Goal: Task Accomplishment & Management: Manage account settings

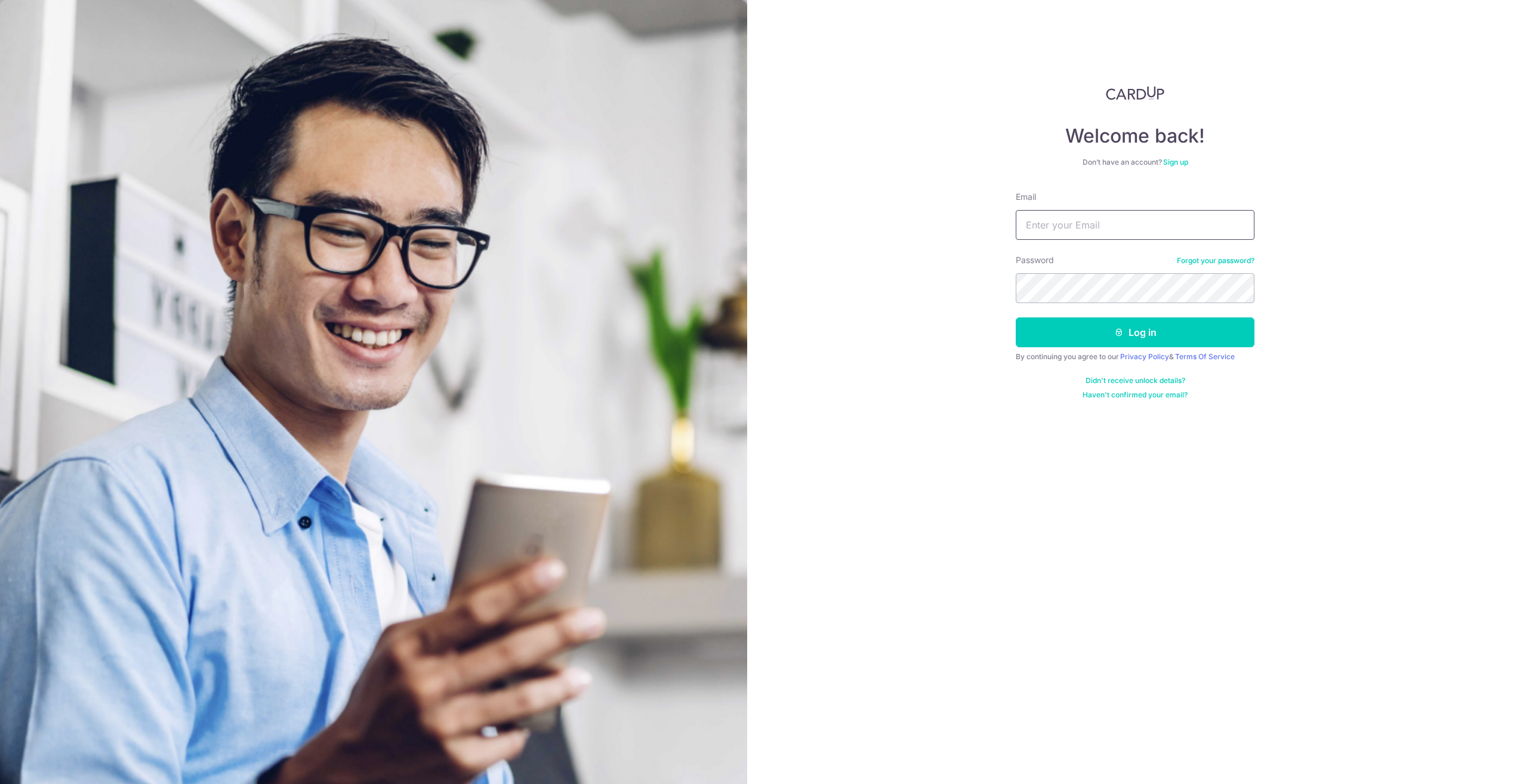
click at [1056, 233] on input "Email" at bounding box center [1134, 224] width 238 height 30
type input "[EMAIL_ADDRESS][DOMAIN_NAME]"
click at [1015, 317] on button "Log in" at bounding box center [1134, 332] width 238 height 30
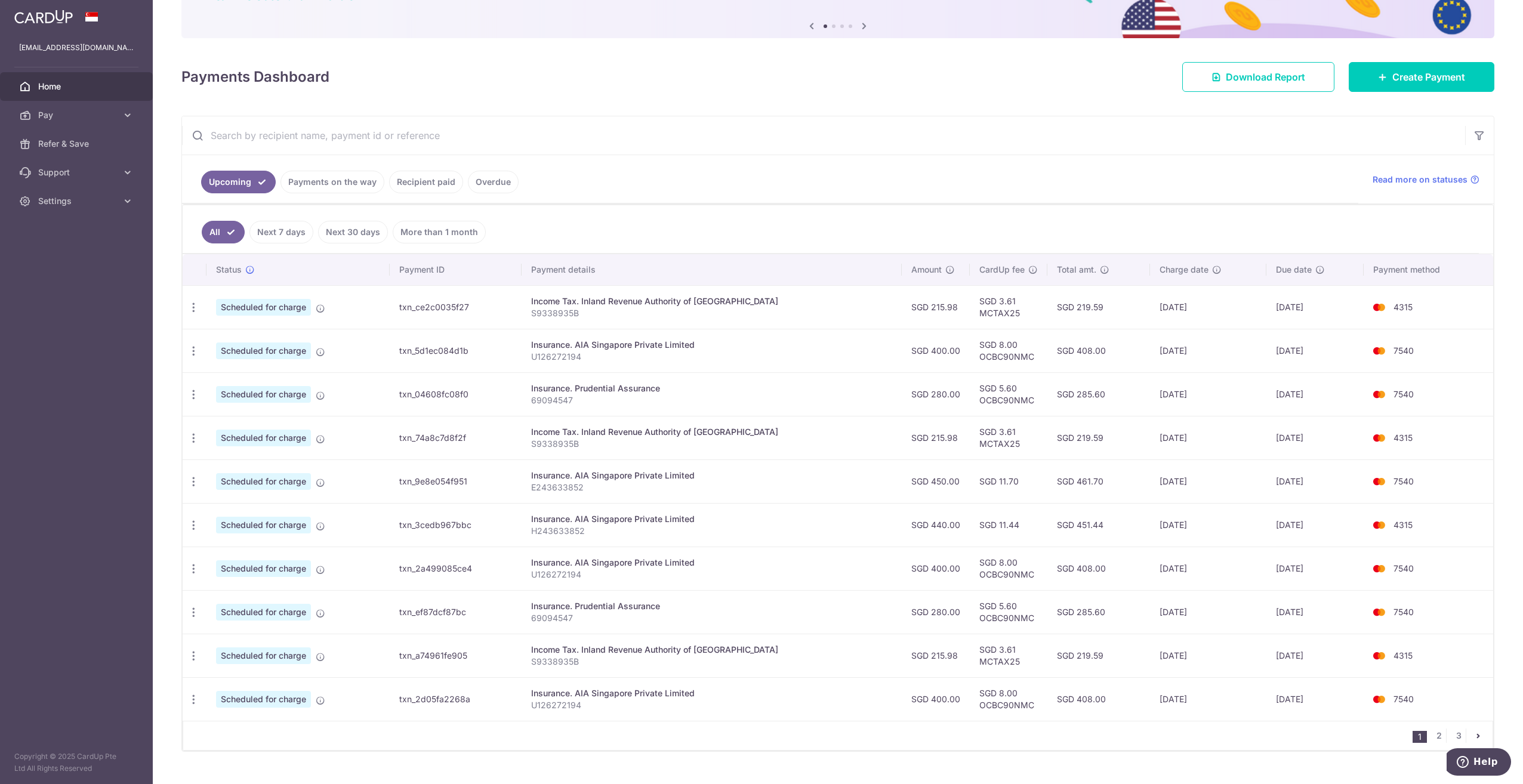
scroll to position [119, 0]
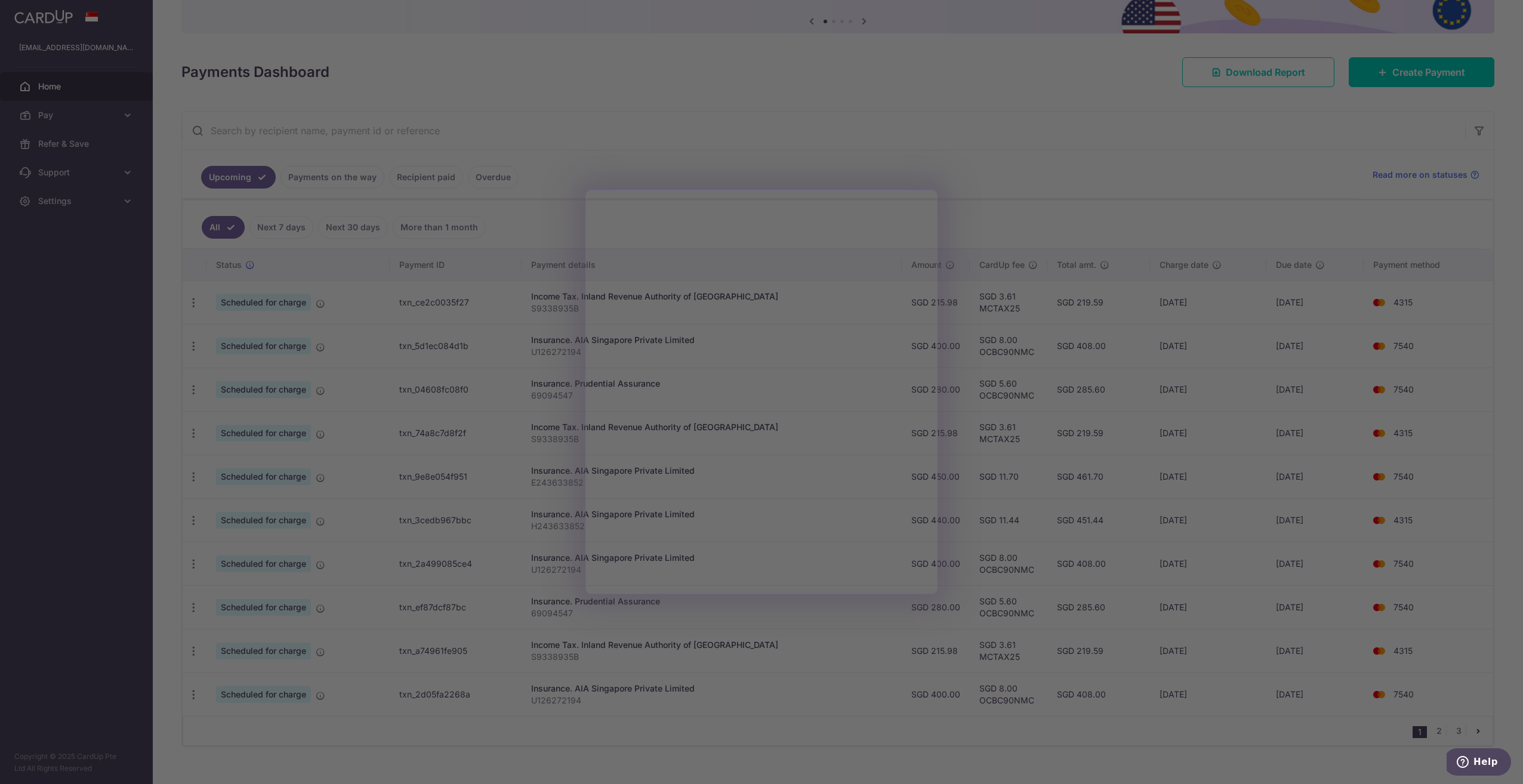
click at [984, 181] on div at bounding box center [769, 396] width 1539 height 791
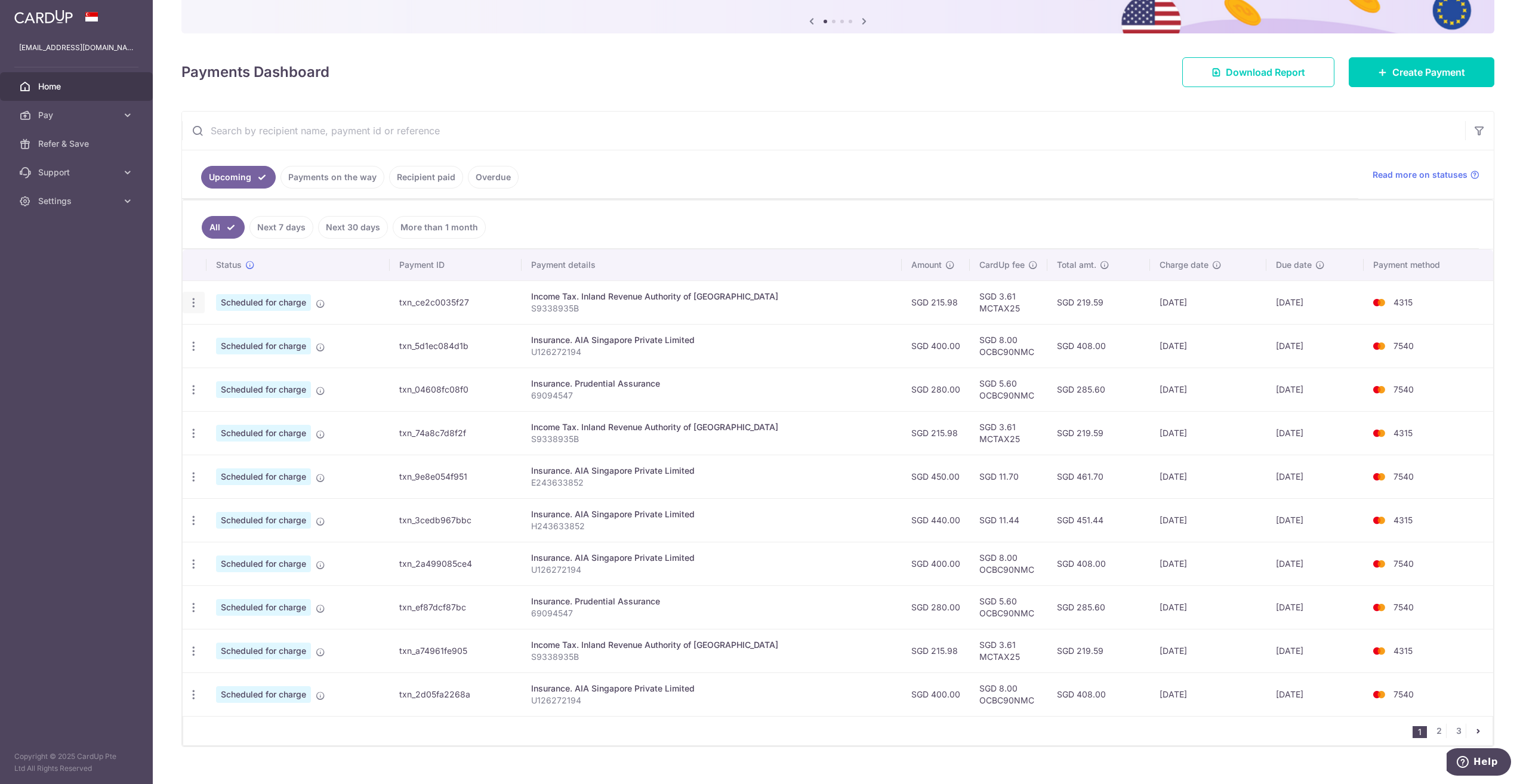
click at [195, 303] on icon "button" at bounding box center [193, 302] width 12 height 12
click at [209, 338] on link "Update payment" at bounding box center [245, 334] width 124 height 29
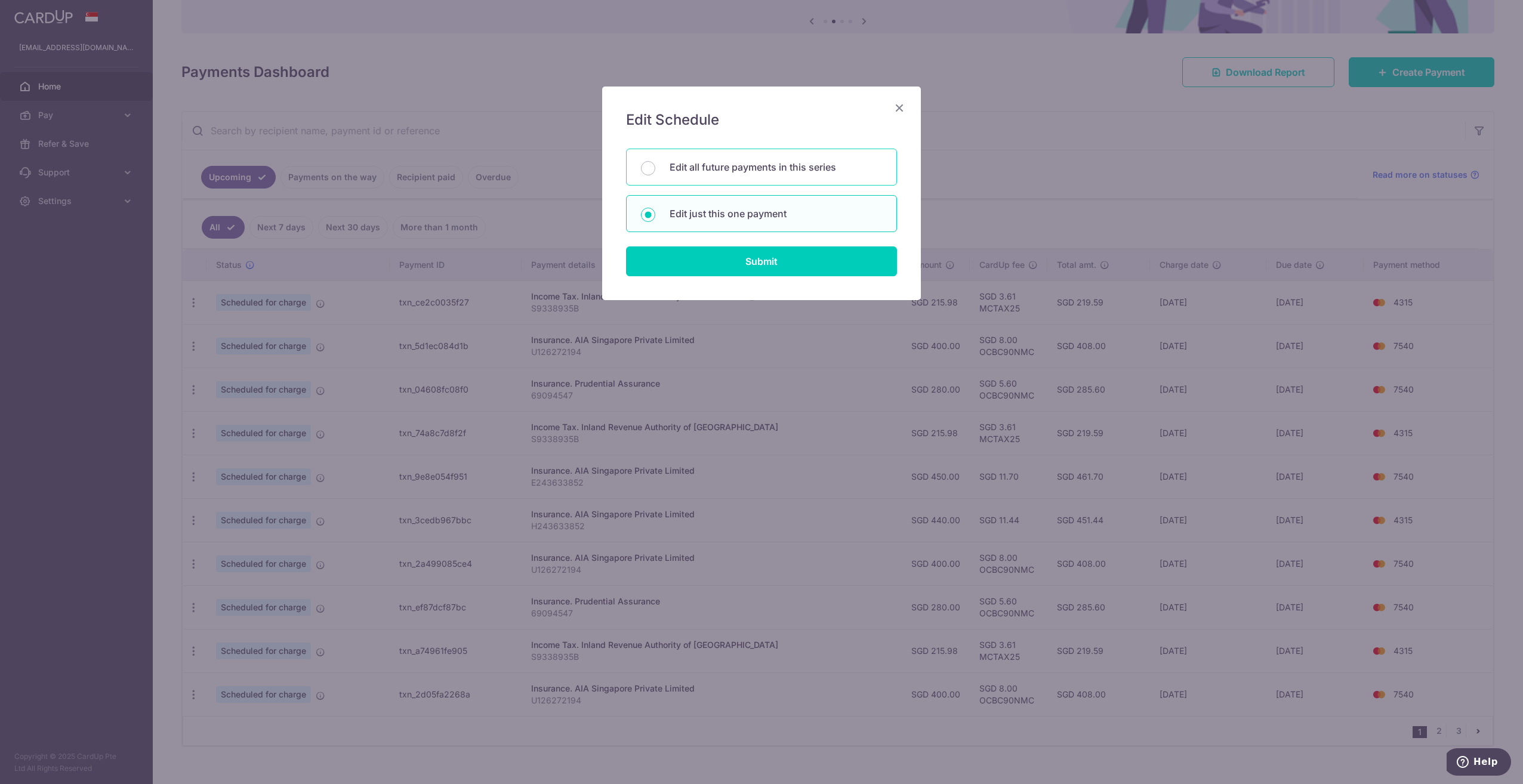
click at [770, 169] on p "Edit all future payments in this series" at bounding box center [775, 167] width 212 height 15
click at [655, 169] on input "Edit all future payments in this series" at bounding box center [648, 168] width 15 height 15
radio input "true"
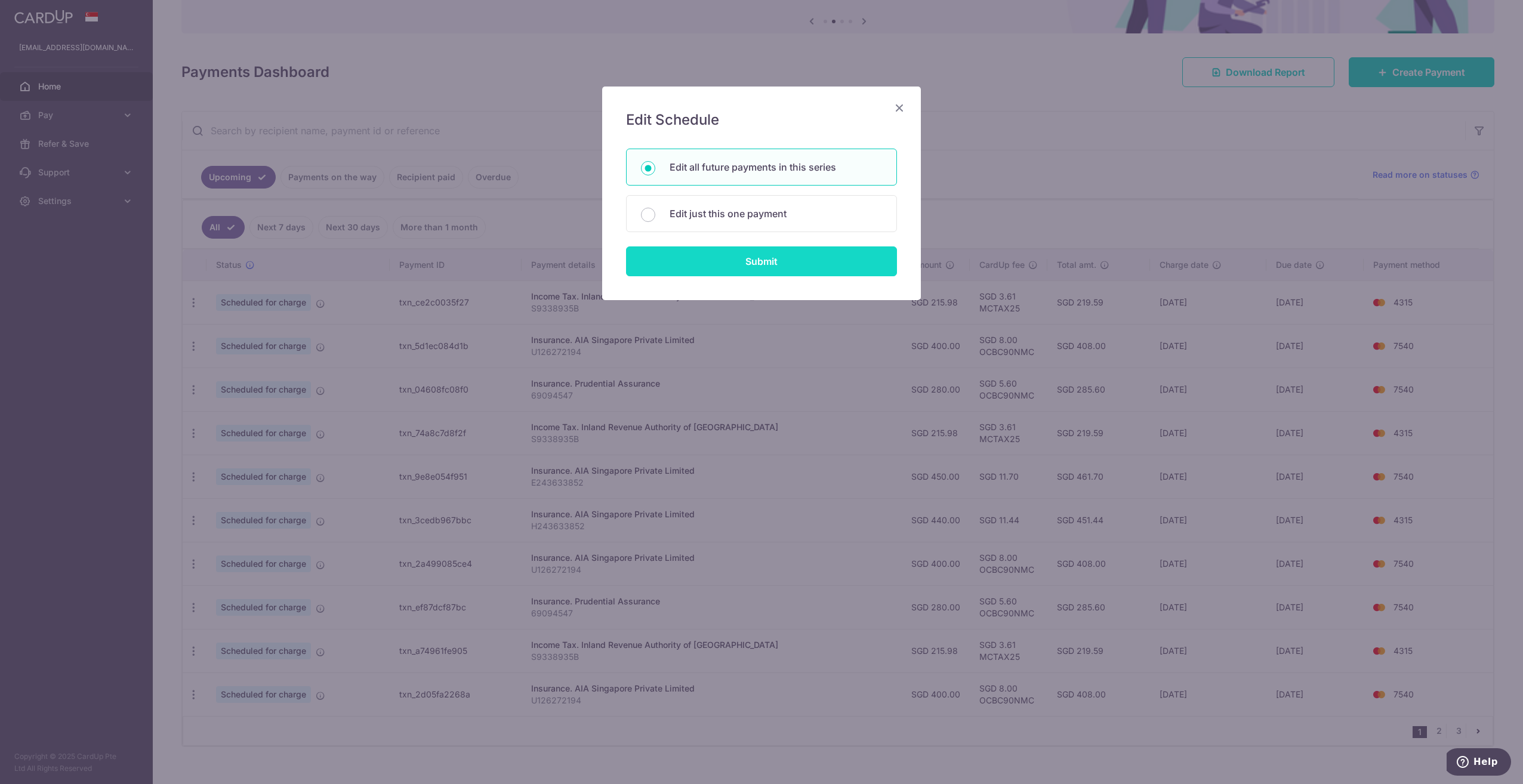
click at [753, 259] on input "Submit" at bounding box center [762, 261] width 271 height 30
radio input "true"
type input "215.98"
type input "S9338935B"
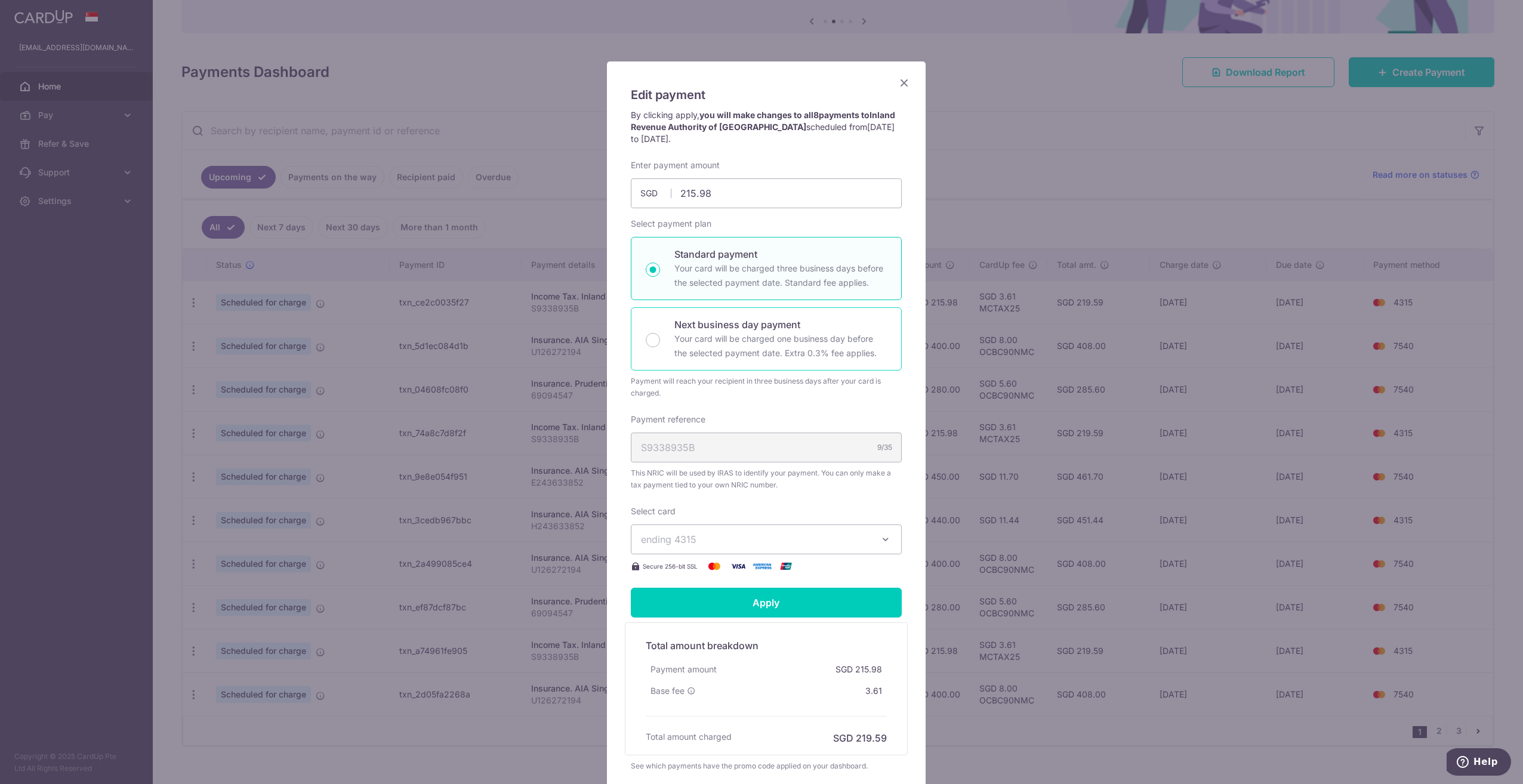
scroll to position [60, 0]
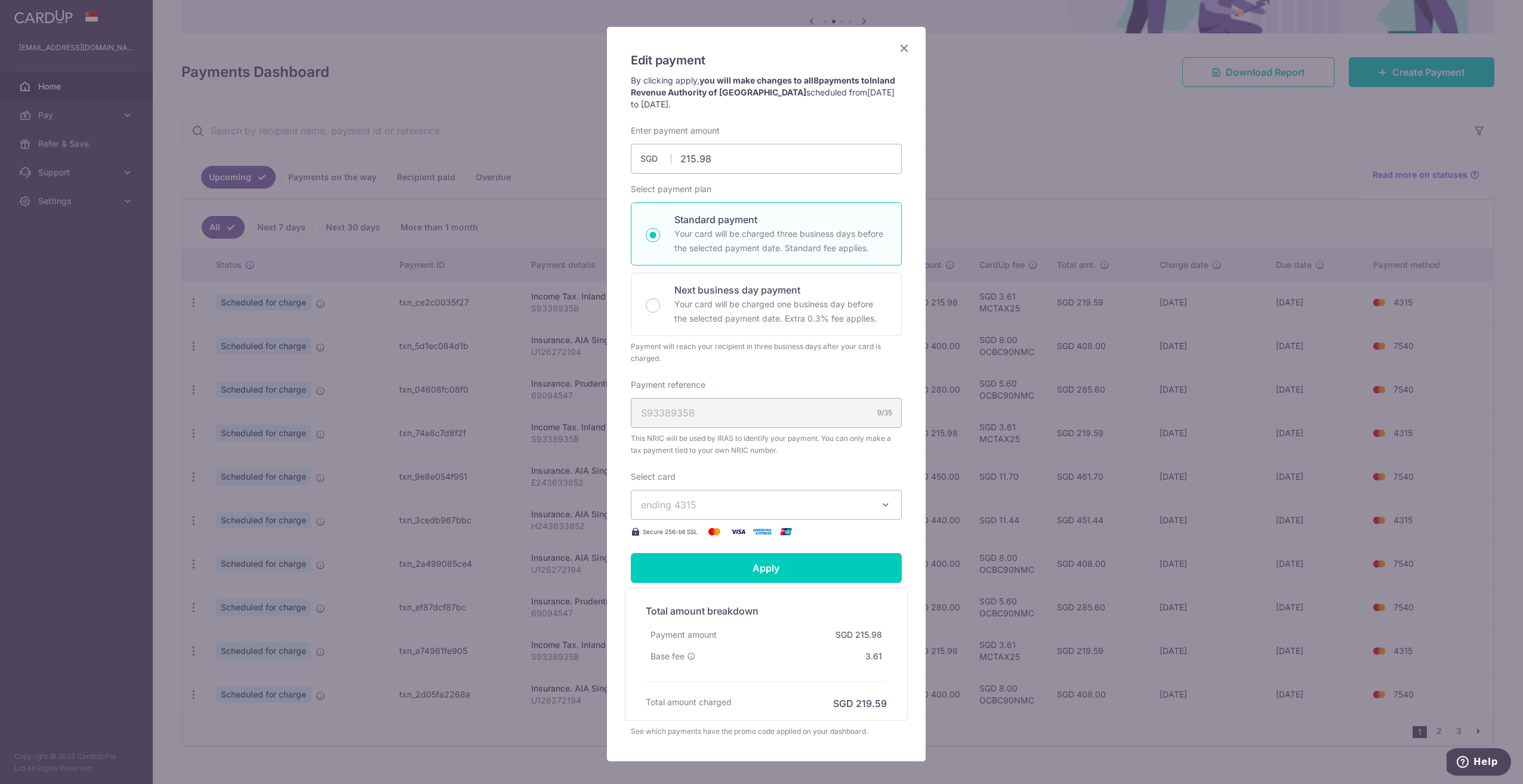
click at [881, 500] on icon "button" at bounding box center [886, 504] width 12 height 12
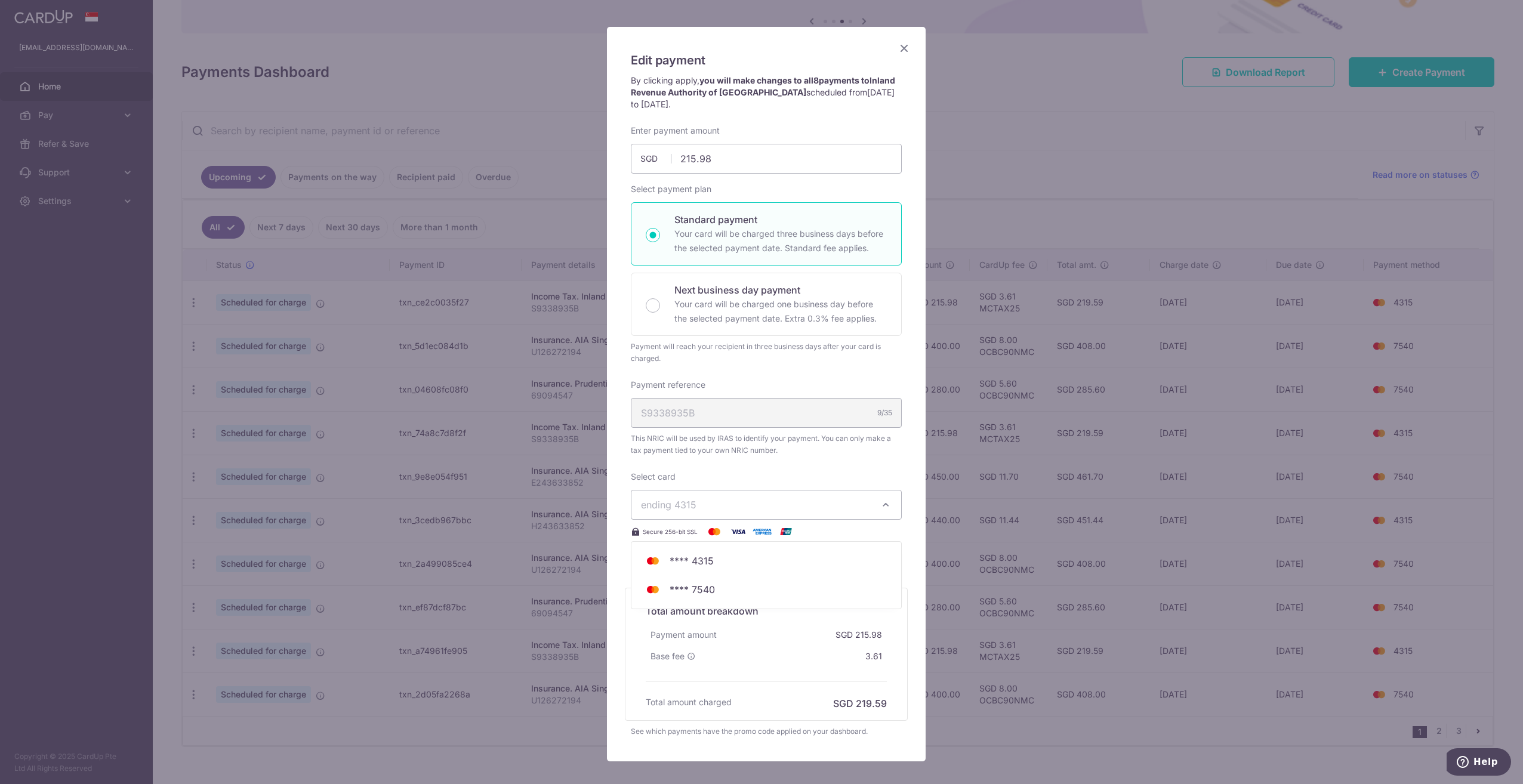
click at [881, 500] on icon "button" at bounding box center [886, 504] width 12 height 12
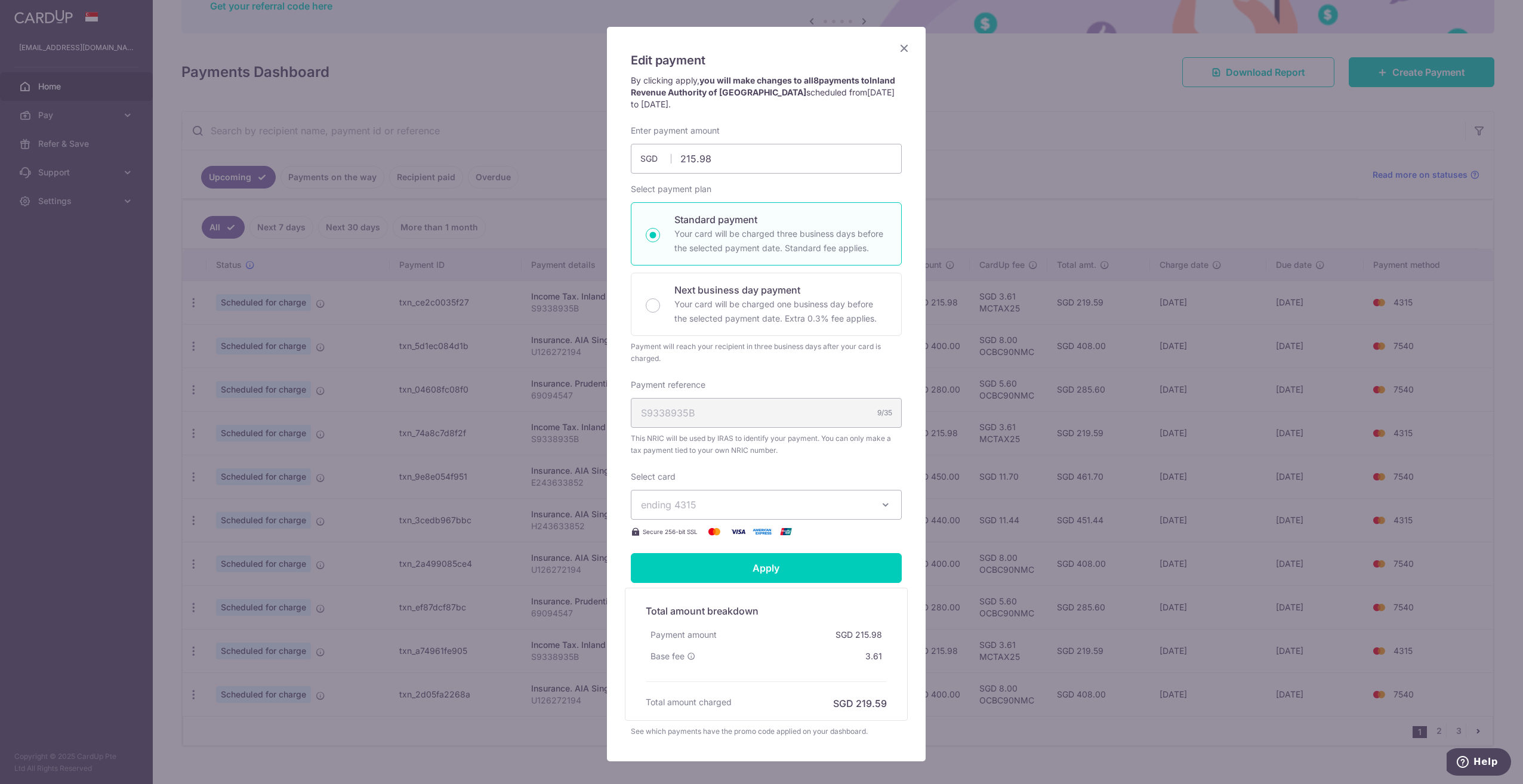
click at [883, 504] on icon "button" at bounding box center [886, 504] width 12 height 12
click at [710, 587] on span "**** 7540" at bounding box center [766, 589] width 251 height 15
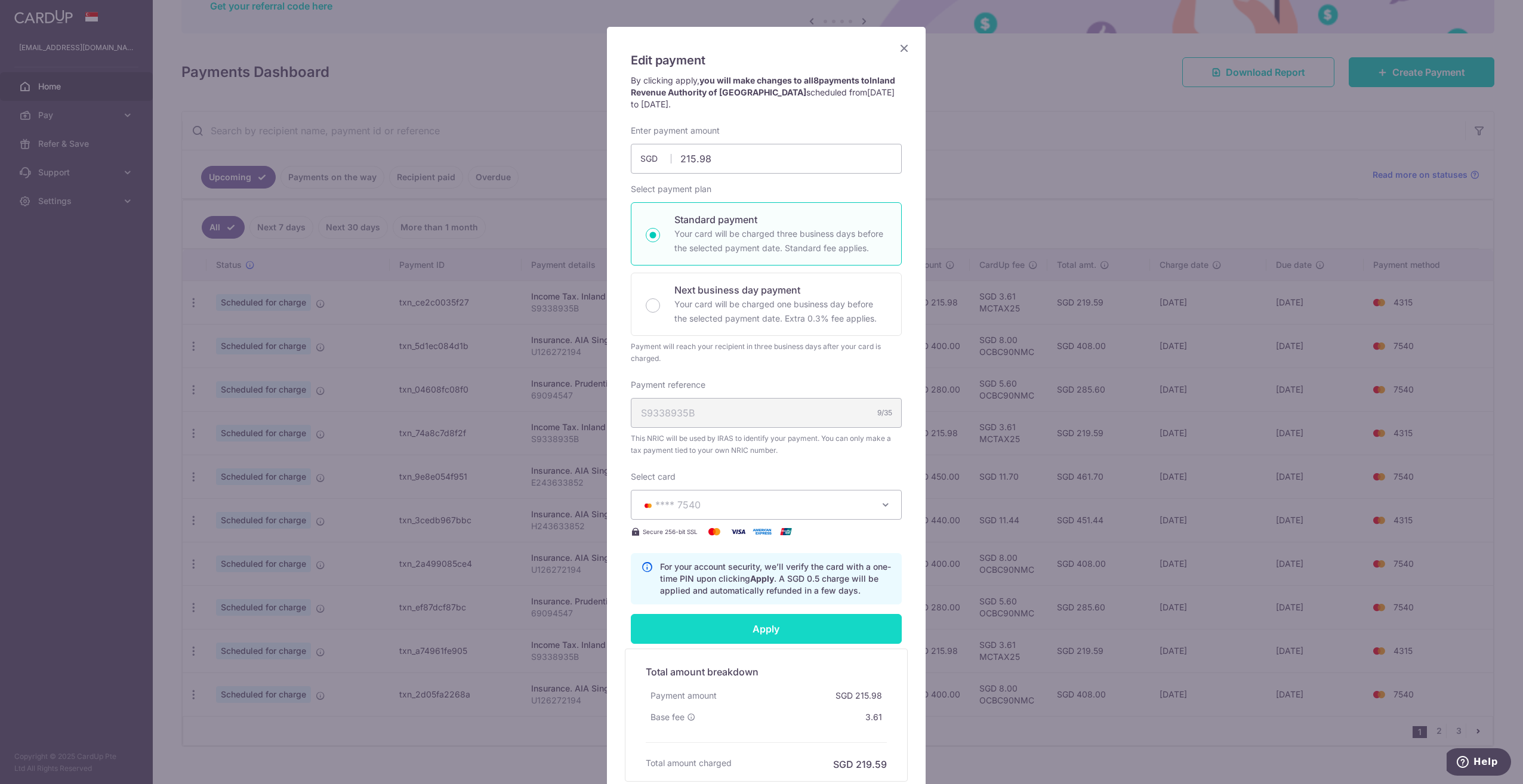
click at [773, 635] on input "Apply" at bounding box center [766, 628] width 271 height 30
click at [783, 620] on input "Apply" at bounding box center [766, 628] width 271 height 30
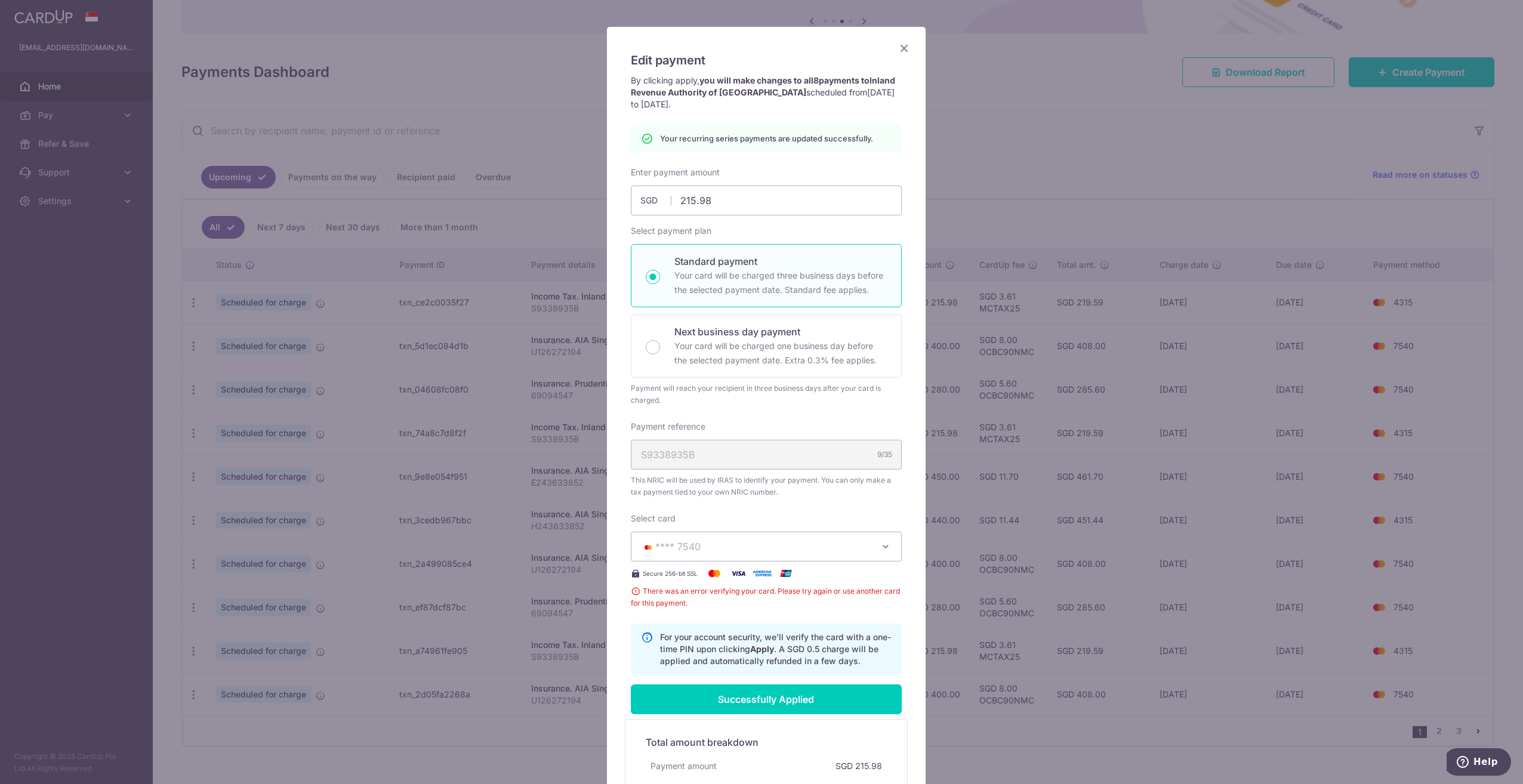
click at [808, 553] on button "**** 7540" at bounding box center [766, 546] width 271 height 30
click at [841, 580] on div "Select card **** 7540 **** 4315 **** 7540 Secure 256-bit SSL There was an error…" at bounding box center [766, 560] width 271 height 96
click at [860, 547] on span "**** 7540" at bounding box center [755, 547] width 229 height 15
click at [704, 656] on span "**** 7540" at bounding box center [692, 660] width 46 height 15
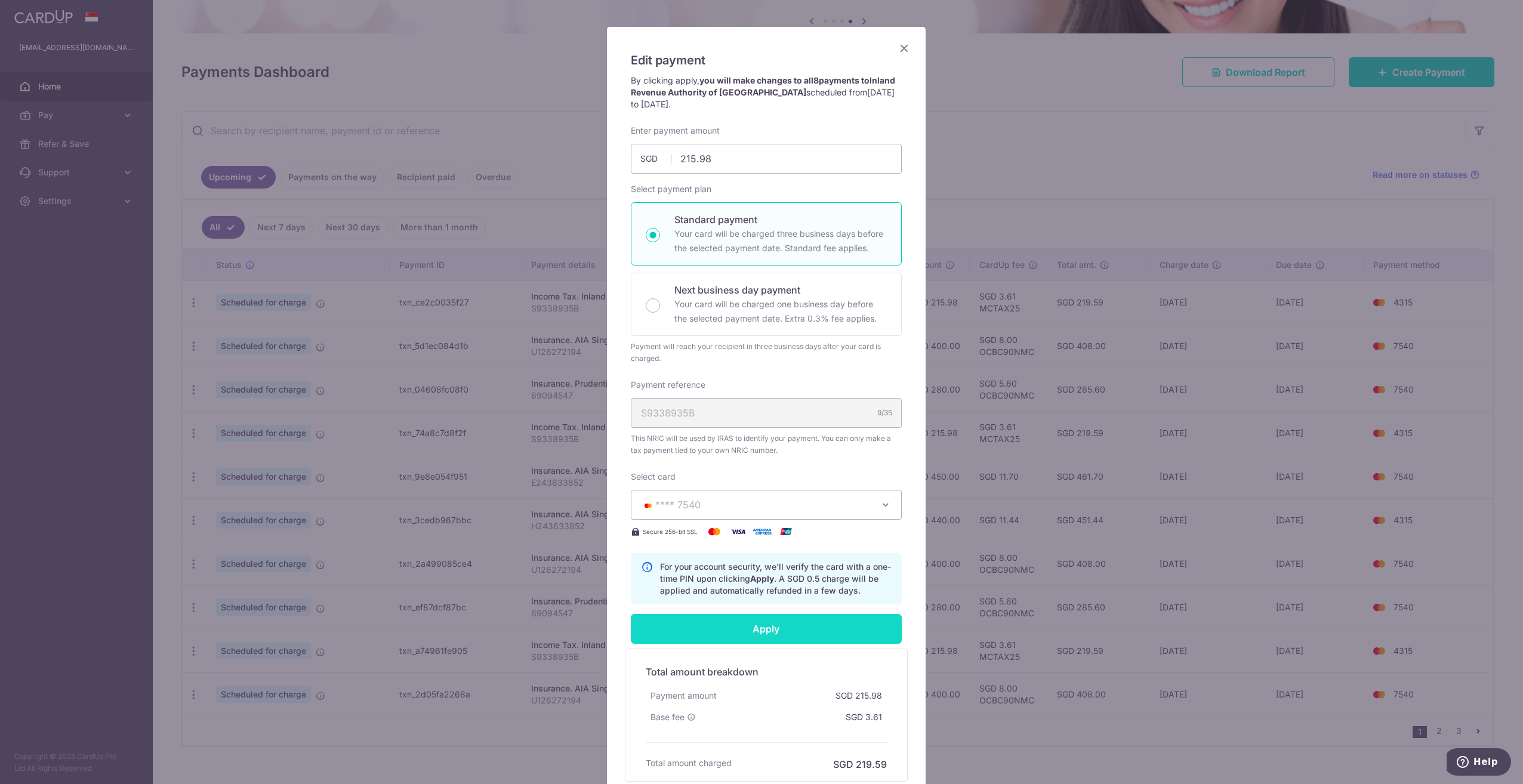
click at [763, 627] on input "Apply" at bounding box center [766, 628] width 271 height 30
type input "Successfully Applied"
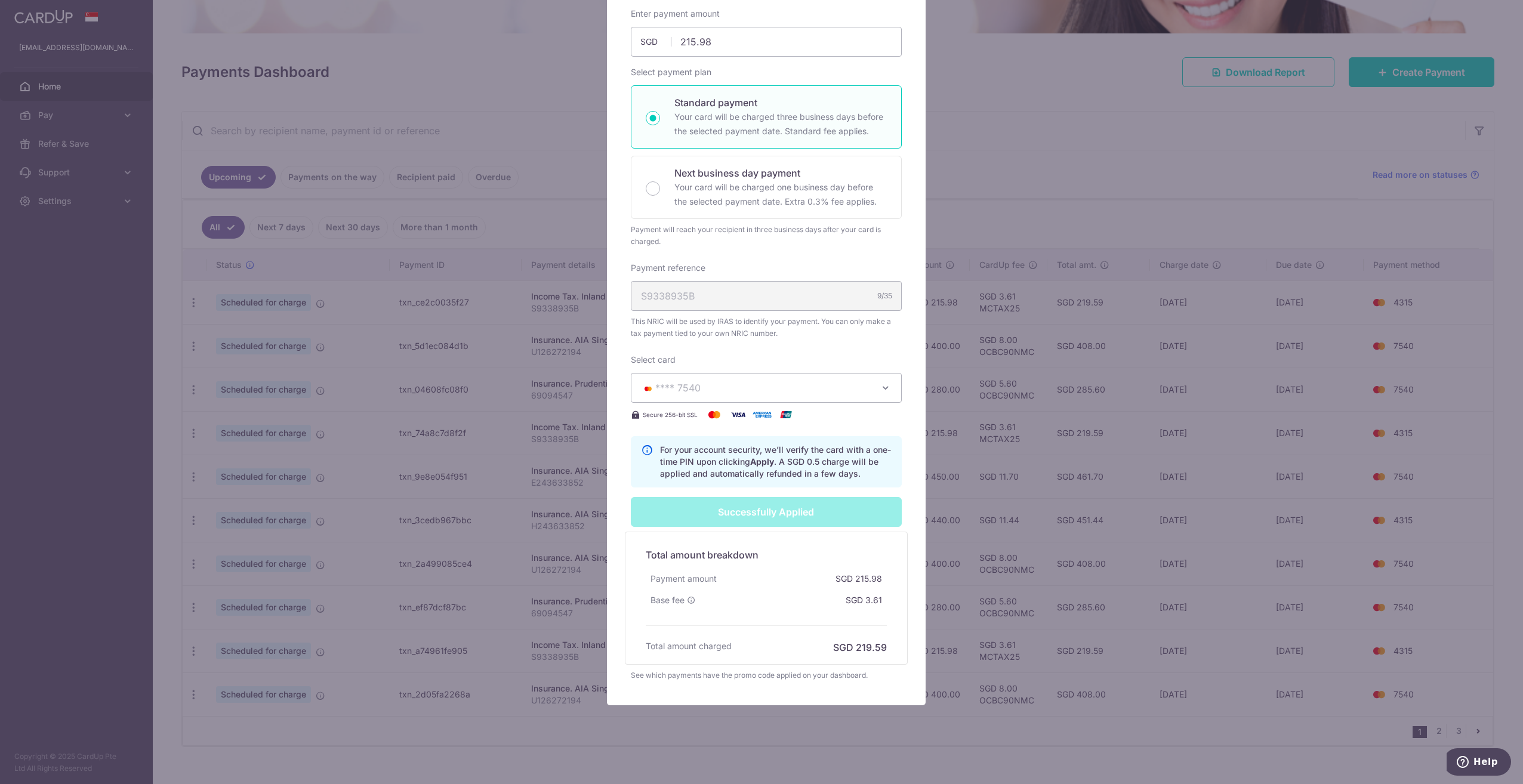
scroll to position [223, 0]
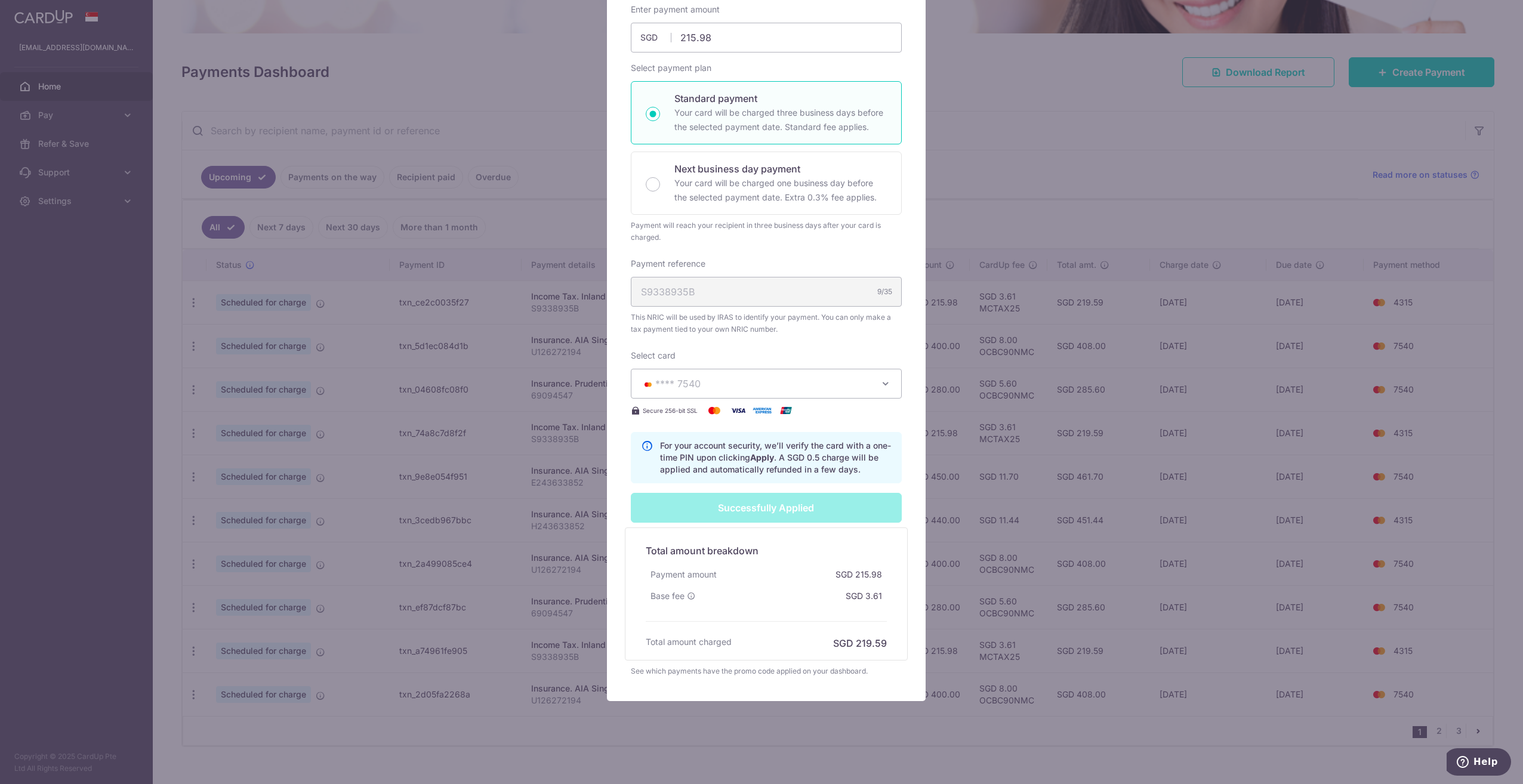
click at [997, 210] on div "Edit payment By clicking apply, you will make changes to all 8 payments to Inla…" at bounding box center [762, 392] width 1523 height 784
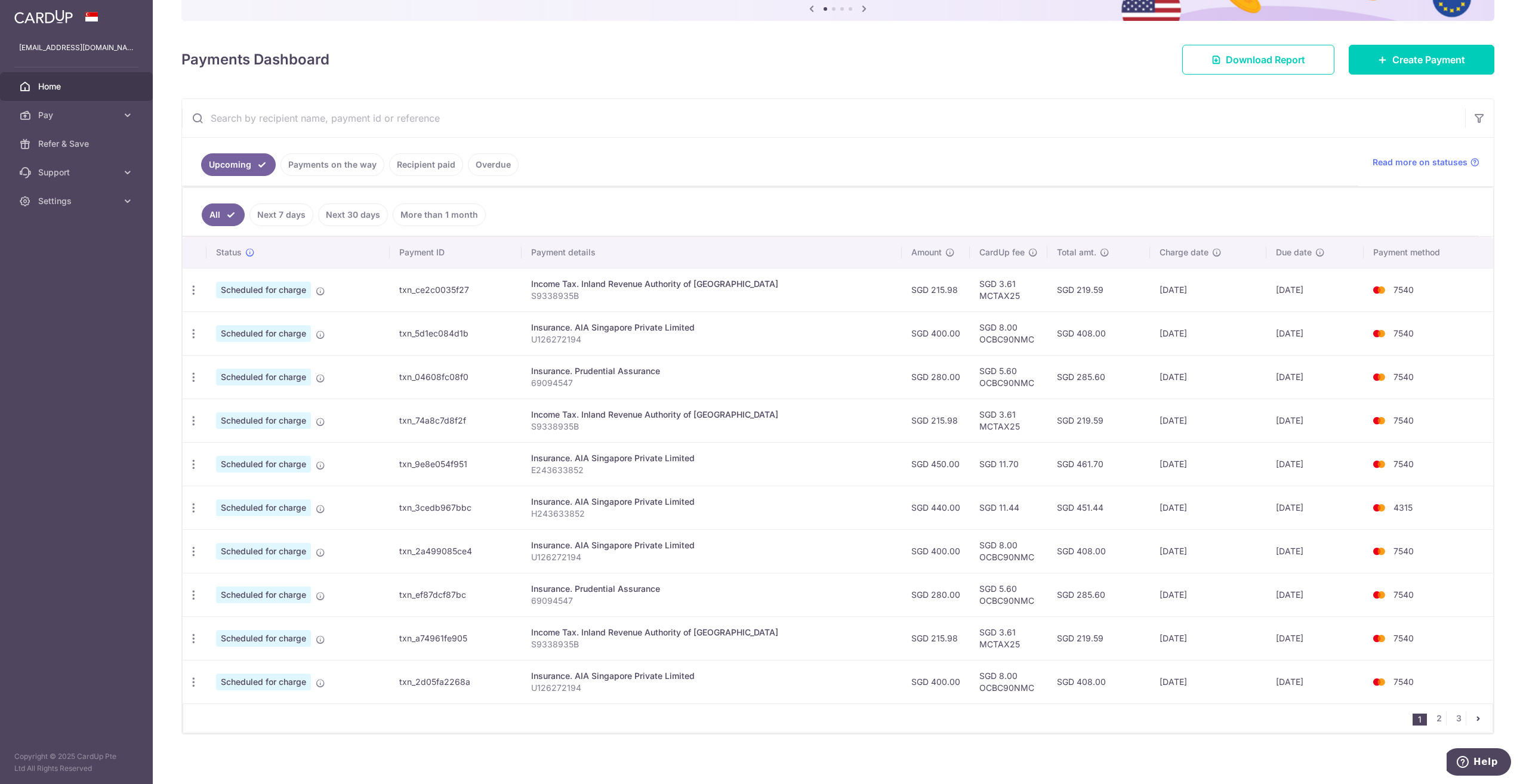
scroll to position [132, 0]
click at [1434, 715] on link "2" at bounding box center [1439, 718] width 15 height 15
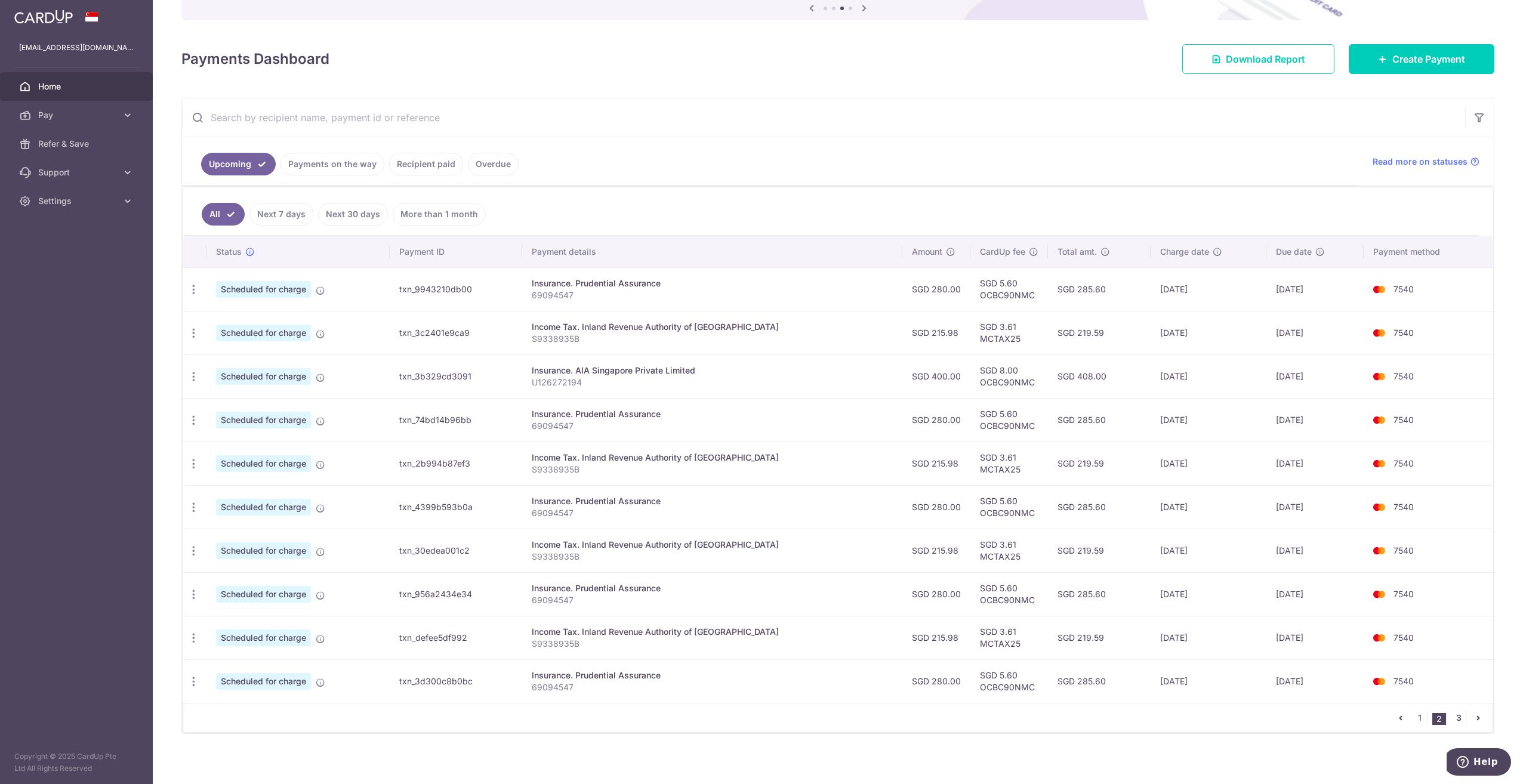
click at [1456, 711] on link "3" at bounding box center [1459, 718] width 15 height 15
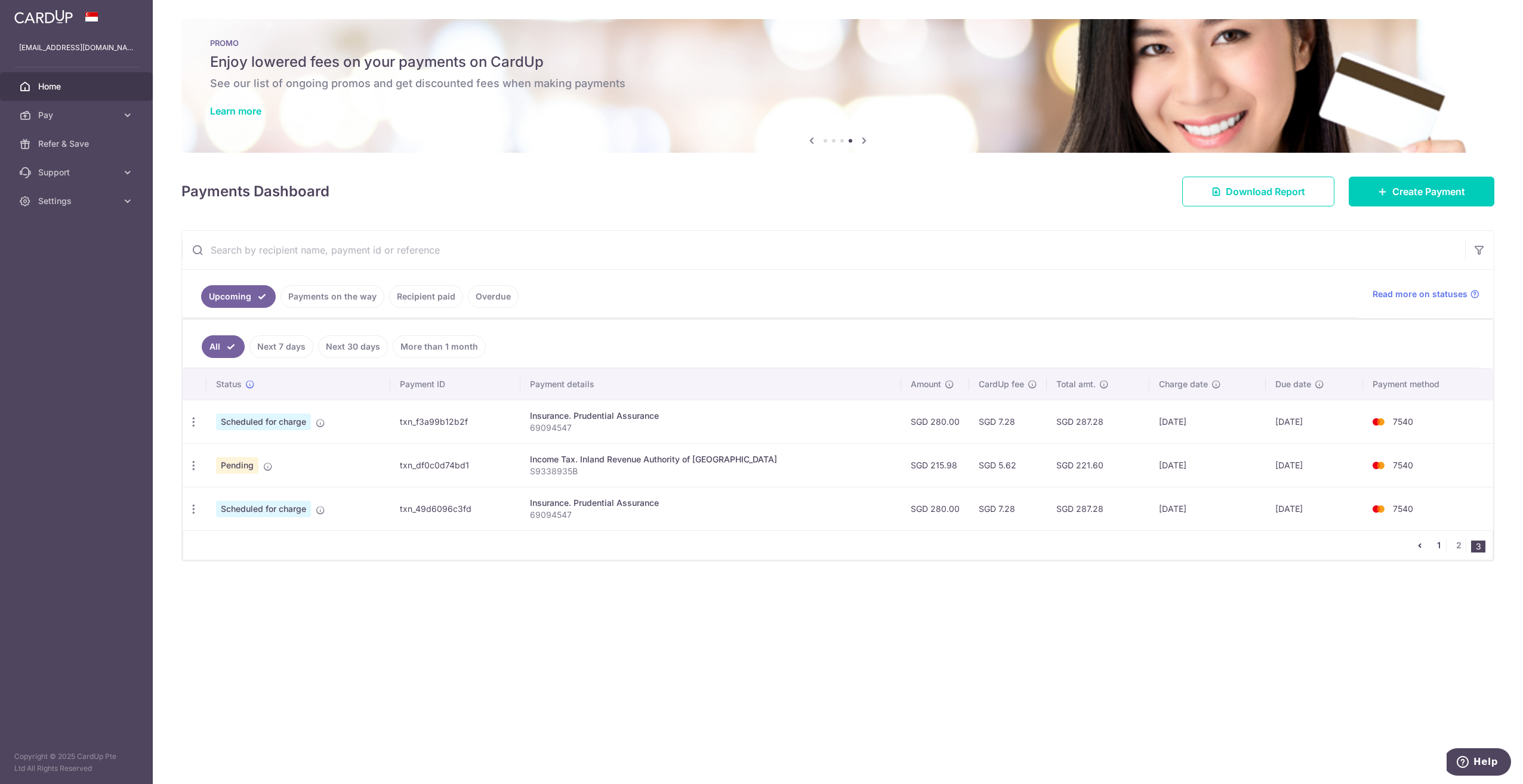
click at [1436, 544] on link "1" at bounding box center [1439, 545] width 15 height 15
